Goal: Register for event/course

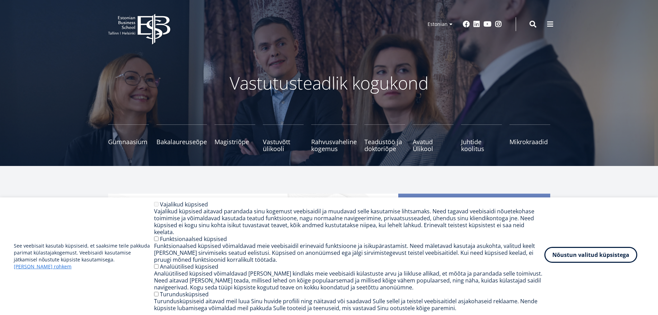
click at [604, 258] on button "Nõustun valitud küpsistega" at bounding box center [591, 255] width 93 height 16
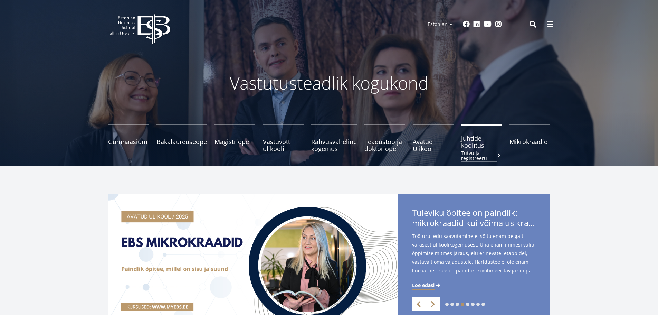
click at [468, 140] on span "Juhtide koolitus Tutvu ja registreeru" at bounding box center [481, 142] width 41 height 14
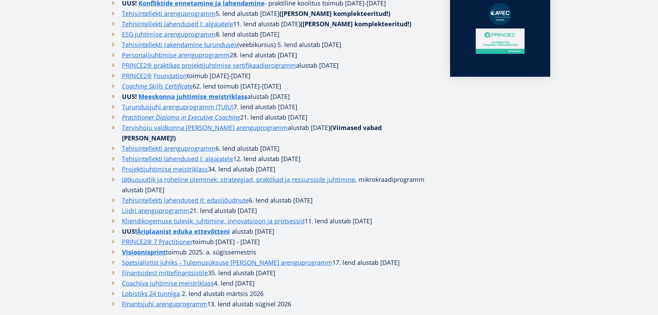
scroll to position [276, 0]
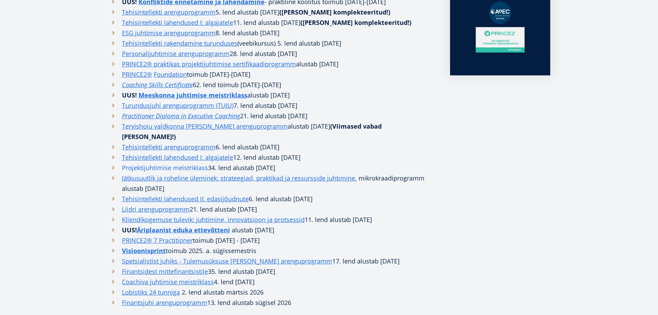
click at [138, 162] on link "Projektijuhtimise meistriklass" at bounding box center [165, 167] width 86 height 10
